Goal: Register for event/course

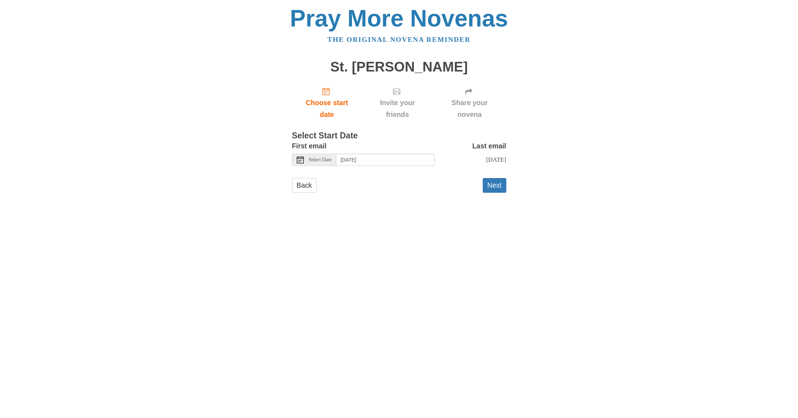
click at [311, 160] on span "Select Date" at bounding box center [320, 159] width 23 height 5
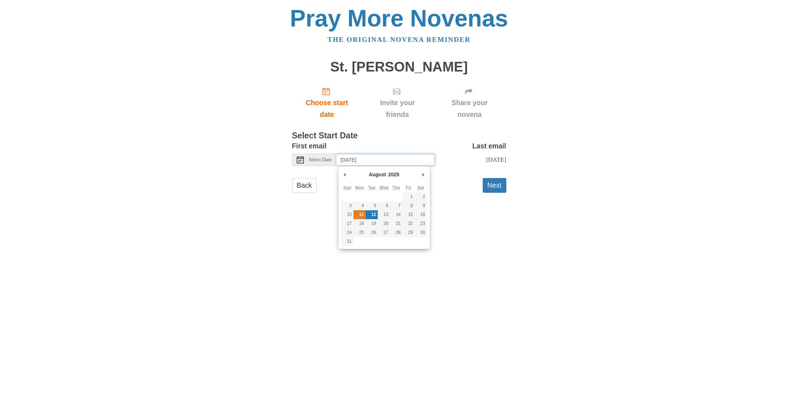
type input "Monday, August 11th"
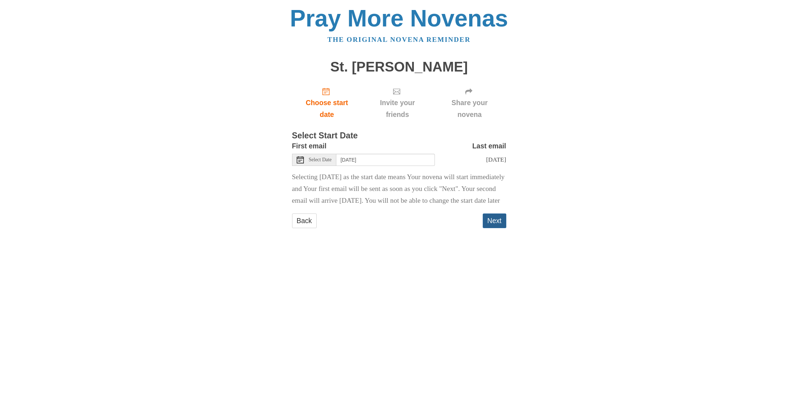
click at [492, 228] on button "Next" at bounding box center [495, 220] width 24 height 15
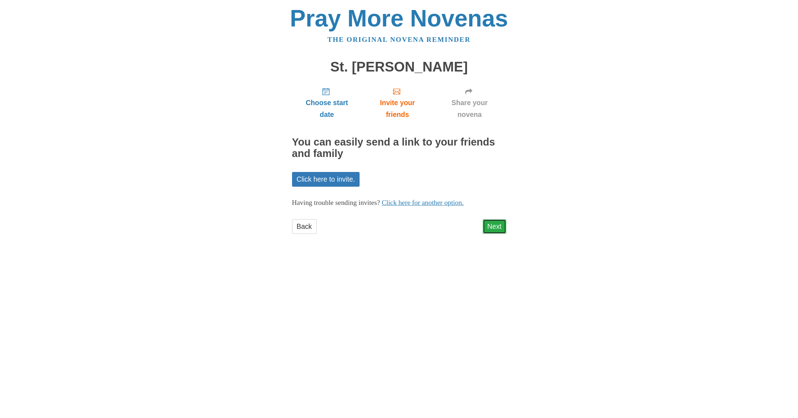
click at [492, 228] on link "Next" at bounding box center [495, 226] width 24 height 15
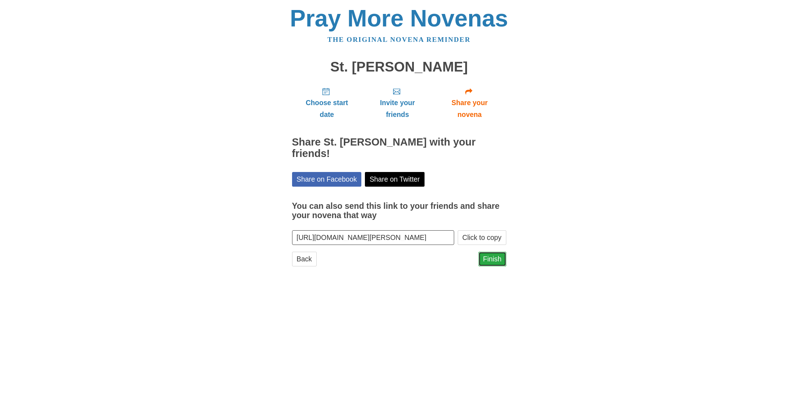
click at [498, 251] on link "Finish" at bounding box center [493, 258] width 28 height 15
